Goal: Transaction & Acquisition: Purchase product/service

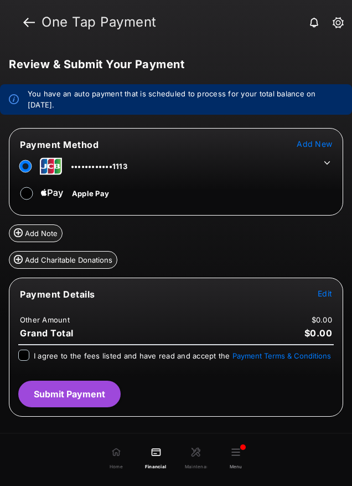
click at [327, 161] on icon at bounding box center [327, 163] width 10 height 10
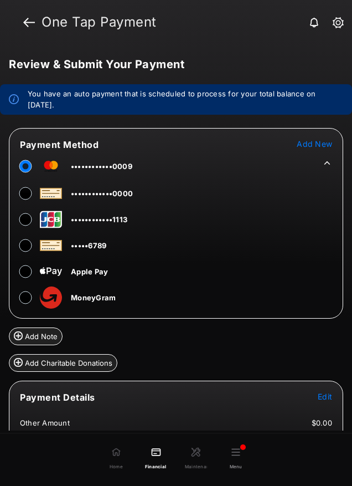
click at [324, 161] on icon at bounding box center [327, 163] width 10 height 10
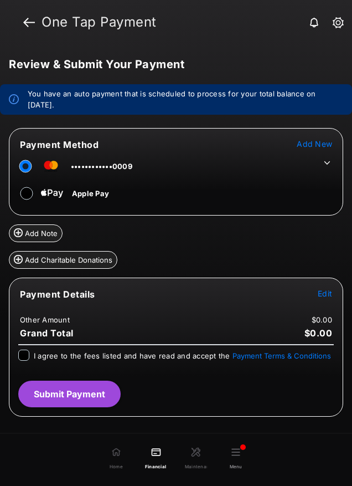
click at [327, 290] on span "Edit" at bounding box center [325, 292] width 14 height 9
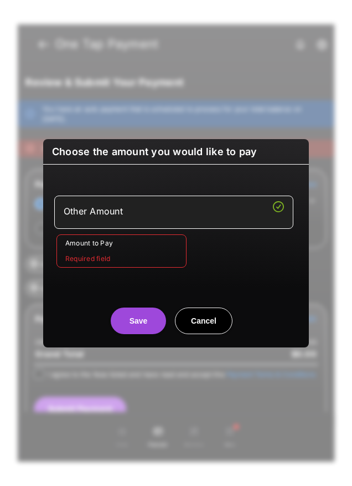
click at [140, 257] on input "Amount to Pay" at bounding box center [121, 250] width 130 height 33
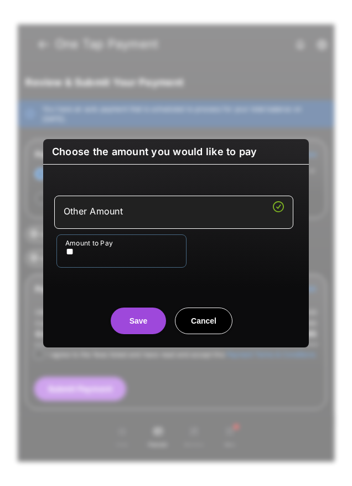
type input "**"
click at [239, 261] on div "Amount to Pay **" at bounding box center [178, 250] width 244 height 33
click at [153, 312] on button "Save" at bounding box center [138, 320] width 55 height 27
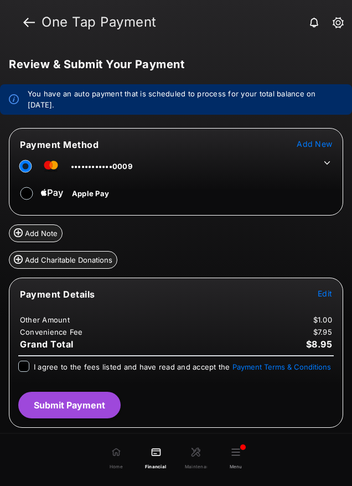
click at [29, 369] on div "I agree to the fees listed and have read and accept the Payment Terms & Conditi…" at bounding box center [176, 366] width 316 height 13
click at [90, 401] on button "Submit Payment" at bounding box center [69, 404] width 102 height 27
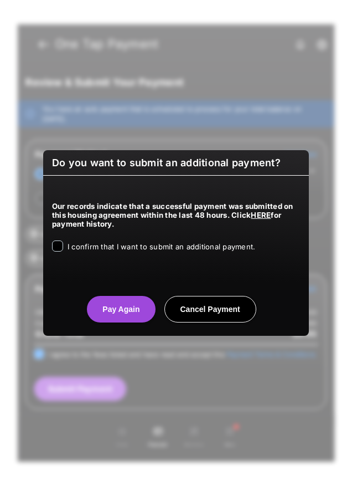
click at [90, 247] on span "I confirm that I want to submit an additional payment." at bounding box center [162, 246] width 188 height 9
click at [140, 311] on button "Pay Again" at bounding box center [121, 309] width 68 height 27
